Goal: Task Accomplishment & Management: Use online tool/utility

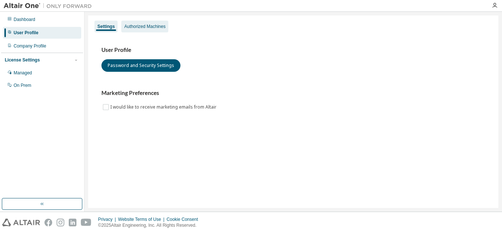
click at [141, 24] on div "Authorized Machines" at bounding box center [144, 27] width 41 height 6
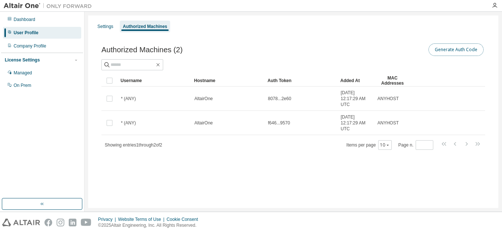
click at [440, 48] on button "Generate Auth Code" at bounding box center [456, 49] width 55 height 13
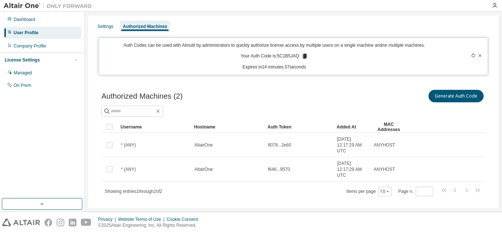
click at [285, 55] on p "Your Auth Code is: 5C1B5JAQ" at bounding box center [274, 56] width 67 height 7
click at [303, 57] on icon at bounding box center [305, 56] width 4 height 5
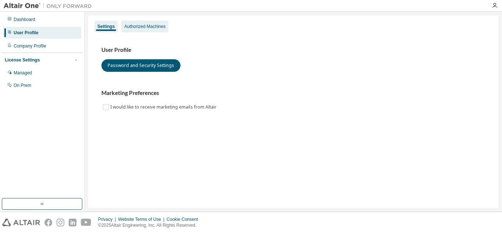
click at [146, 26] on div "Authorized Machines" at bounding box center [144, 27] width 41 height 6
